Goal: Information Seeking & Learning: Check status

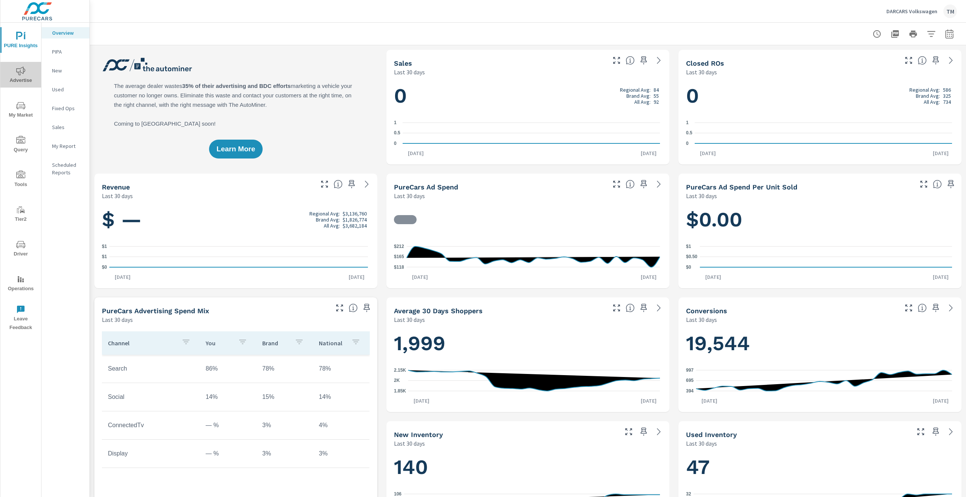
click at [25, 75] on span "Advertise" at bounding box center [21, 75] width 36 height 18
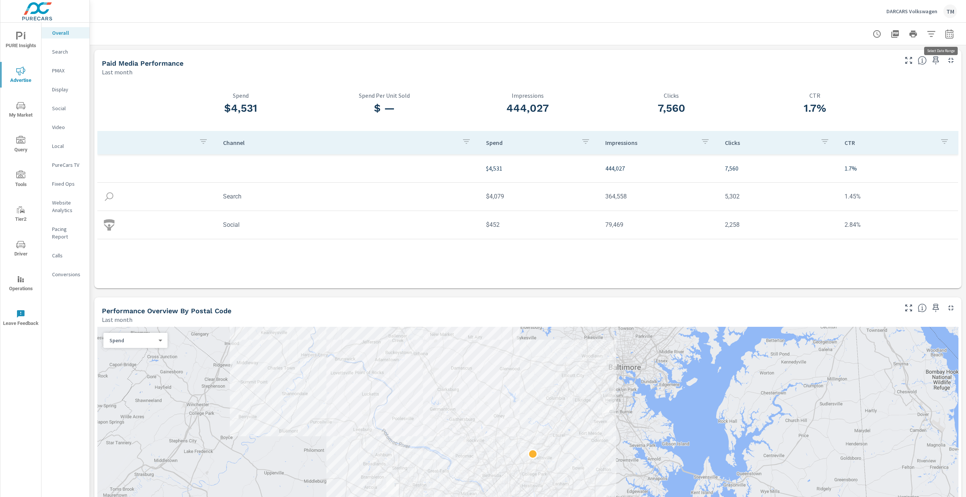
click at [947, 36] on icon "button" at bounding box center [949, 35] width 5 height 3
click at [907, 69] on select "Custom [DATE] Last week Last 7 days Last 14 days Last 30 days Last 45 days Last…" at bounding box center [883, 65] width 75 height 15
click at [846, 58] on select "Custom [DATE] Last week Last 7 days Last 14 days Last 30 days Last 45 days Last…" at bounding box center [883, 65] width 75 height 15
select select "Month to date"
click at [873, 86] on p "+ Add comparison" at bounding box center [891, 85] width 97 height 9
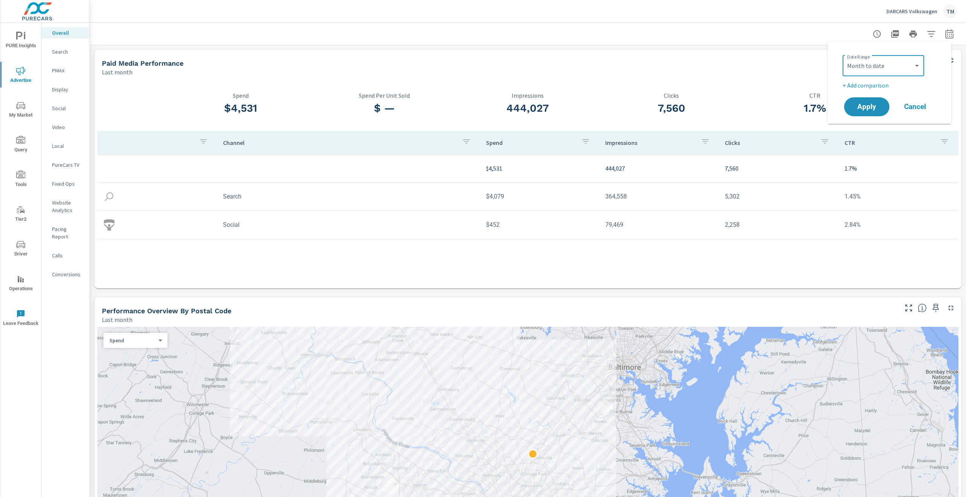
select select "Previous period"
click at [873, 134] on button "Apply" at bounding box center [866, 128] width 47 height 20
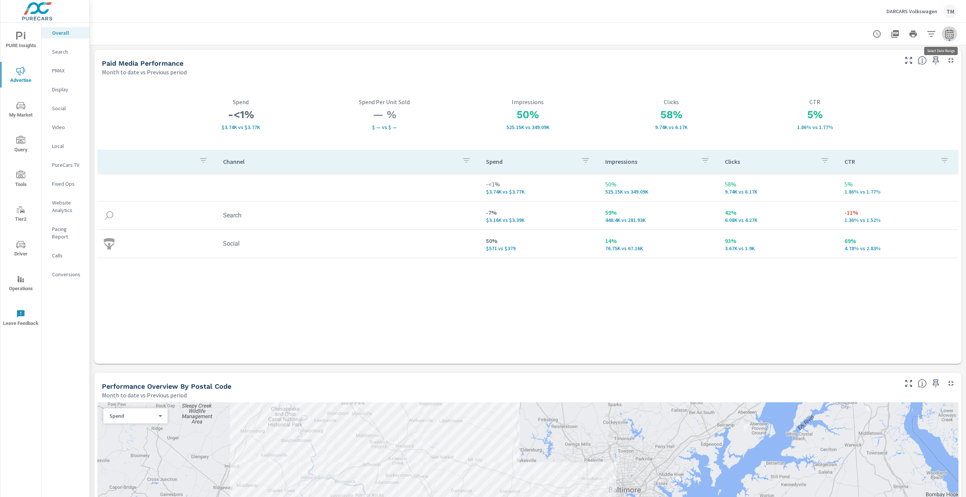
click at [944, 38] on button "button" at bounding box center [949, 33] width 15 height 15
select select "Month to date"
select select "Previous period"
click at [893, 76] on div "Custom [DATE] Last week Last 7 days Last 14 days Last 30 days Last 45 days Last…" at bounding box center [883, 65] width 81 height 21
click at [892, 71] on select "Custom [DATE] Last week Last 7 days Last 14 days Last 30 days Last 45 days Last…" at bounding box center [883, 65] width 75 height 15
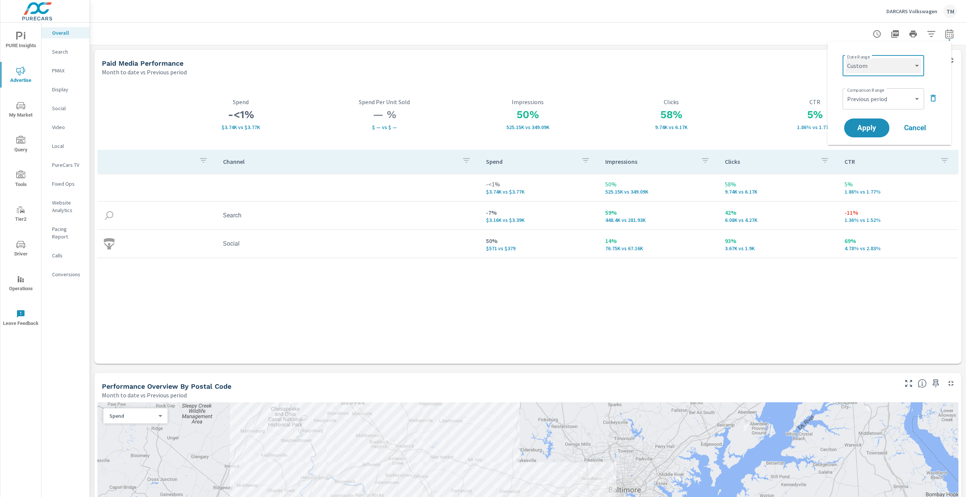
click at [846, 58] on select "Custom [DATE] Last week Last 7 days Last 14 days Last 30 days Last 45 days Last…" at bounding box center [883, 65] width 75 height 15
select select "custom"
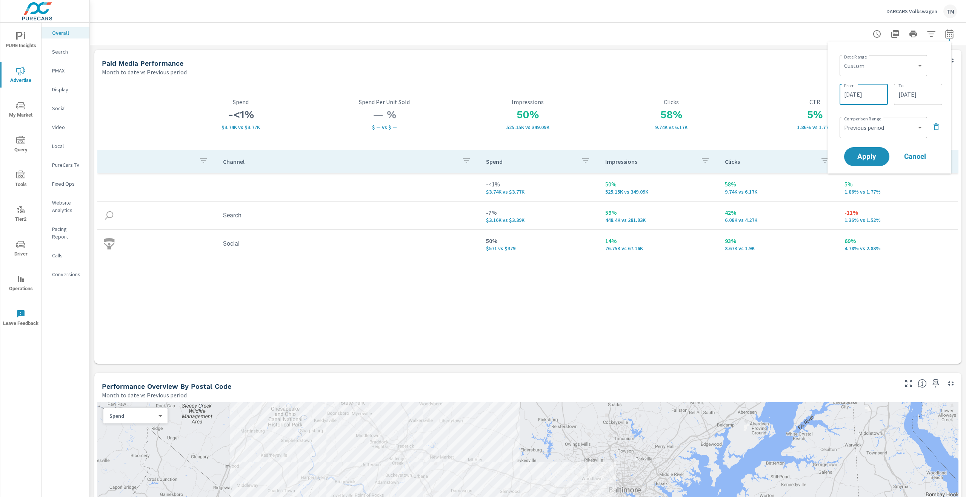
click at [869, 97] on input "[DATE]" at bounding box center [864, 94] width 42 height 15
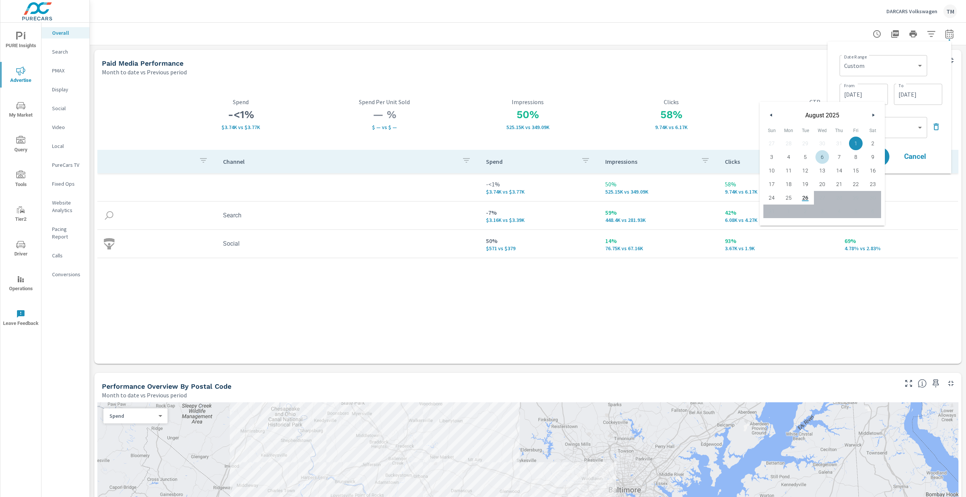
click at [827, 160] on span "6" at bounding box center [822, 157] width 17 height 10
type input "[DATE]"
drag, startPoint x: 939, startPoint y: 76, endPoint x: 929, endPoint y: 88, distance: 15.8
click at [938, 76] on div "Date Range Custom [DATE] Last week Last 7 days Last 14 days Last 30 days Last 4…" at bounding box center [890, 65] width 103 height 26
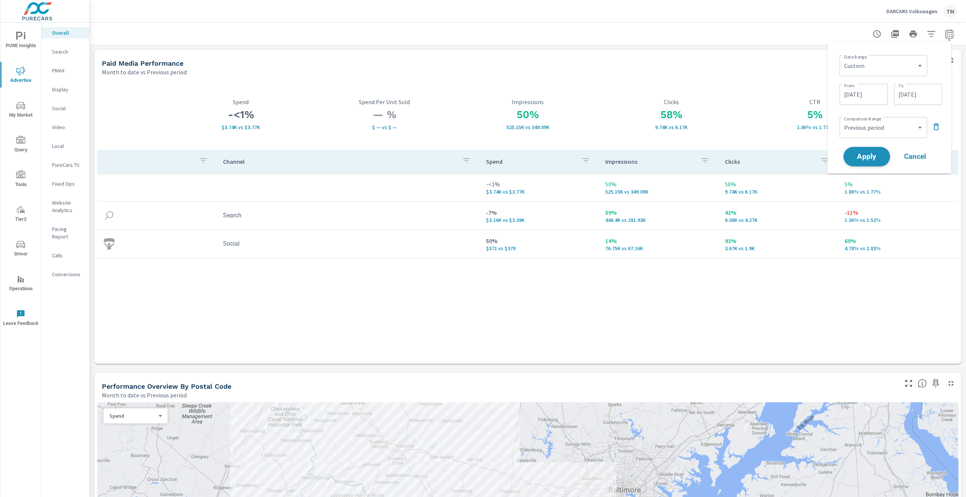
click at [868, 162] on button "Apply" at bounding box center [866, 157] width 47 height 20
click at [881, 118] on h3 "-9%" at bounding box center [814, 114] width 143 height 13
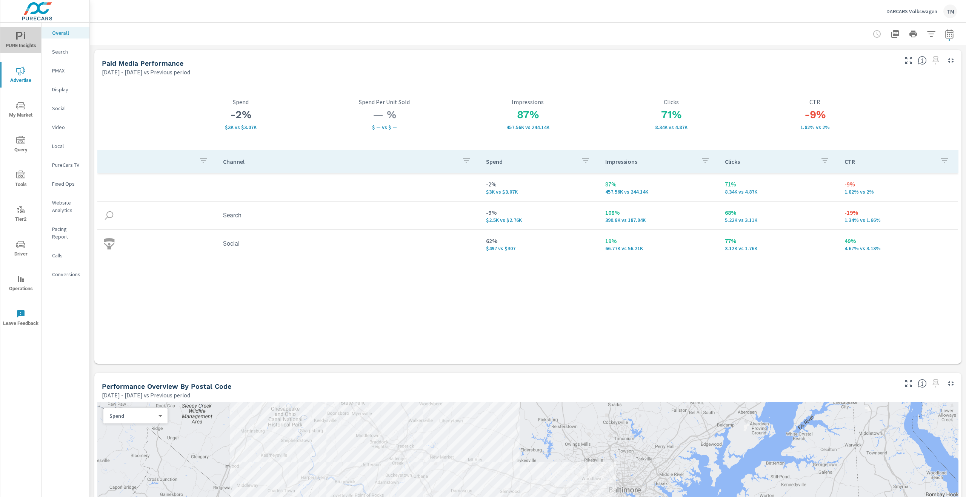
click at [24, 45] on span "PURE Insights" at bounding box center [21, 41] width 36 height 18
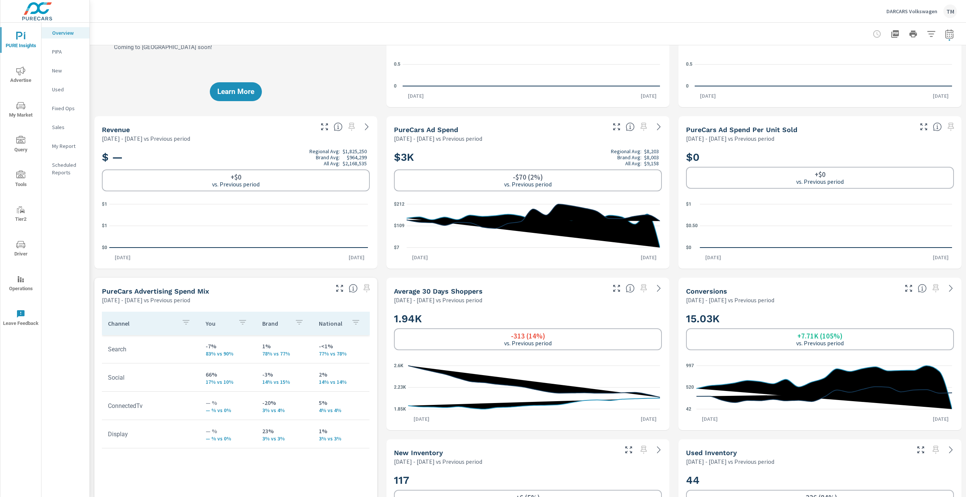
scroll to position [113, 0]
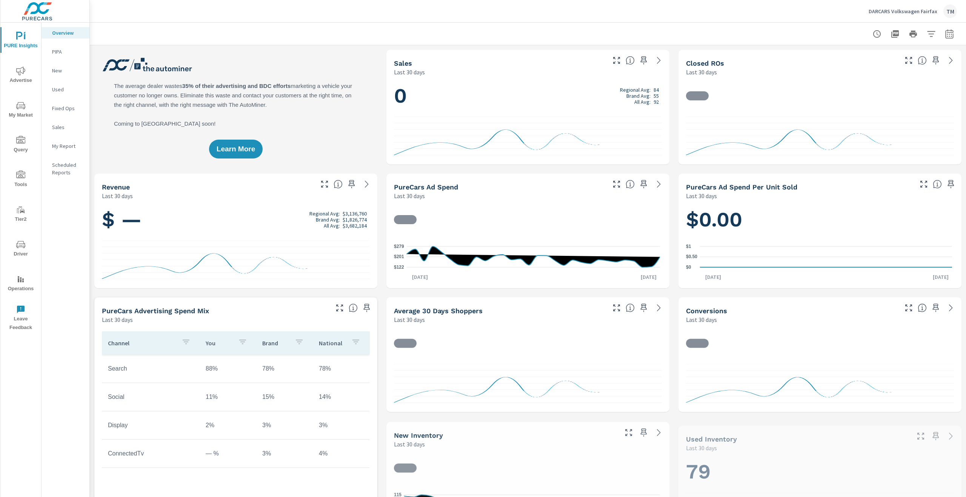
click at [945, 29] on icon "button" at bounding box center [949, 33] width 9 height 9
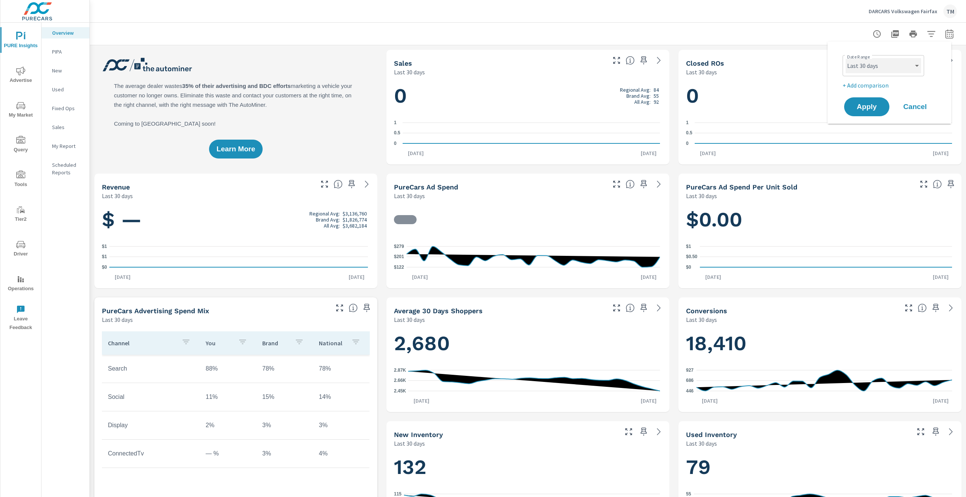
click at [903, 61] on select "Custom [DATE] Last week Last 7 days Last 14 days Last 30 days Last 45 days Last…" at bounding box center [883, 65] width 75 height 15
click at [846, 58] on select "Custom [DATE] Last week Last 7 days Last 14 days Last 30 days Last 45 days Last…" at bounding box center [883, 65] width 75 height 15
select select "custom"
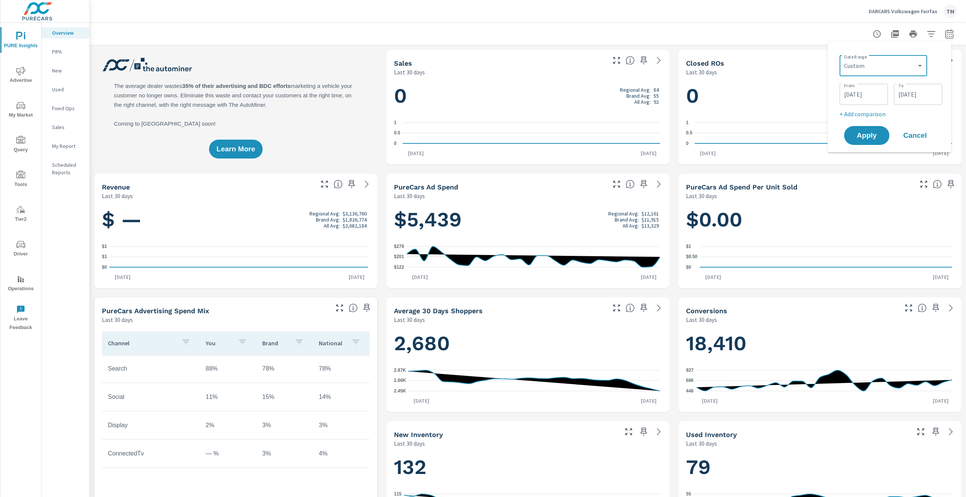
click at [873, 94] on input "07/27/2025" at bounding box center [864, 94] width 42 height 15
click at [872, 113] on button "button" at bounding box center [873, 115] width 9 height 9
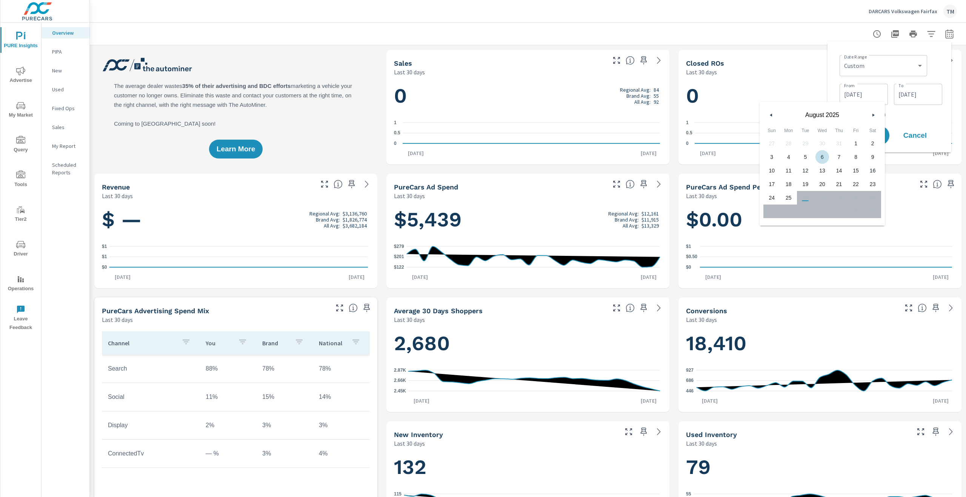
click at [817, 158] on span "6" at bounding box center [822, 157] width 17 height 10
type input "[DATE]"
click at [945, 74] on div "Date Range Custom Yesterday Last week Last 7 days Last 14 days Last 30 days Las…" at bounding box center [889, 97] width 124 height 111
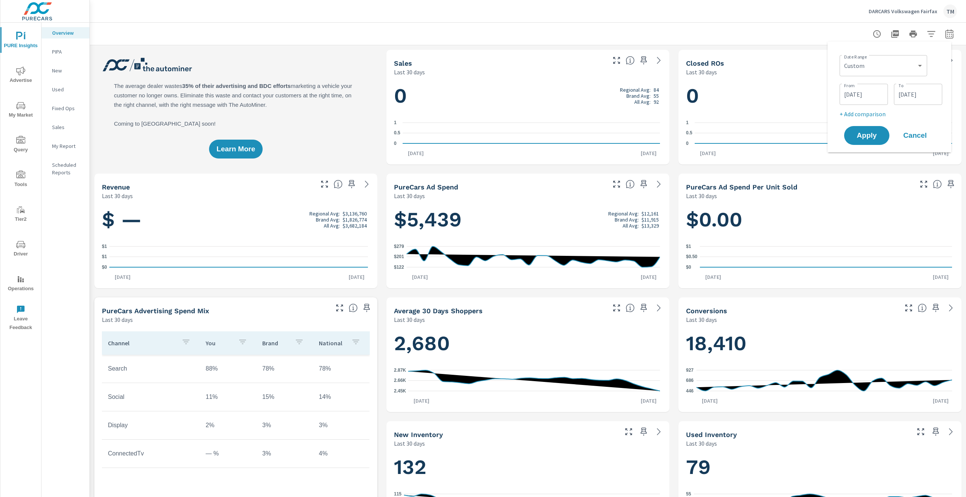
click at [875, 111] on p "+ Add comparison" at bounding box center [890, 113] width 103 height 9
select select "Previous period"
click at [875, 153] on span "Apply" at bounding box center [866, 156] width 31 height 7
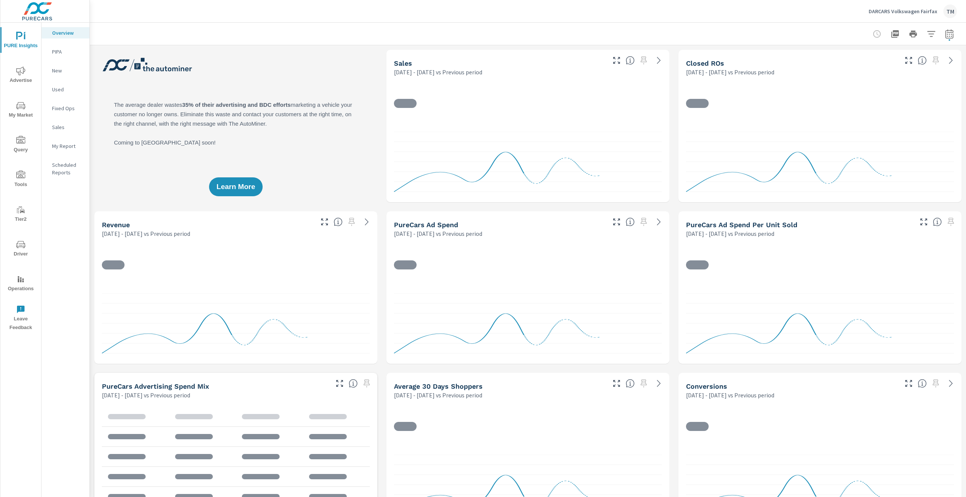
scroll to position [0, 0]
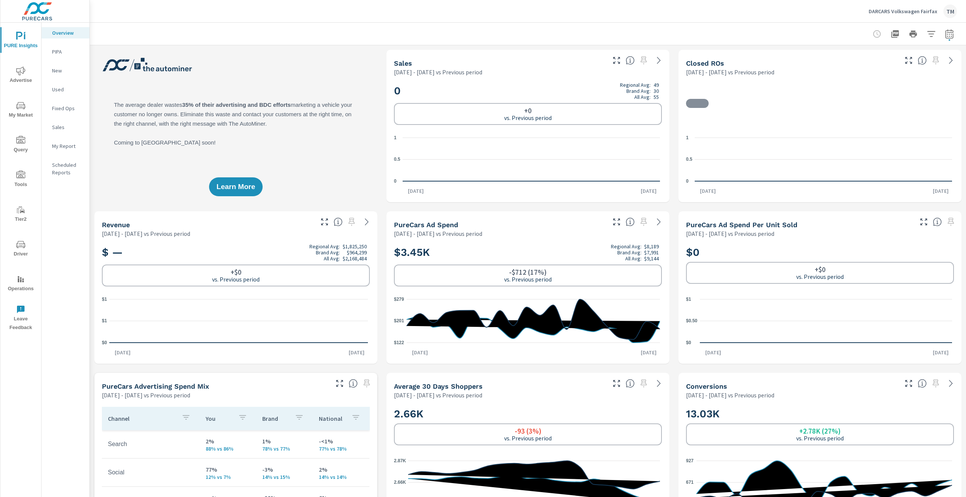
click at [19, 77] on span "Advertise" at bounding box center [21, 75] width 36 height 18
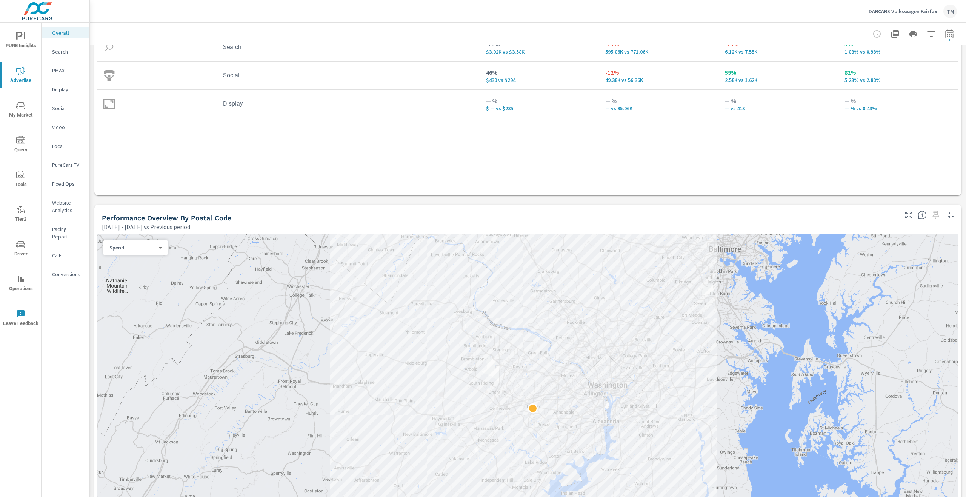
scroll to position [226, 0]
